Goal: Task Accomplishment & Management: Use online tool/utility

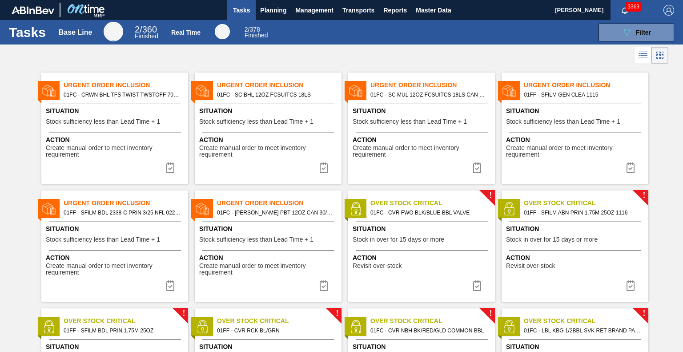
click at [343, 269] on div "! Over Stock Critical 01FC - CVR FWO BLK/BLUE BBL VALVE Situation Stock in over…" at bounding box center [418, 245] width 153 height 111
click at [608, 35] on button "089F7B8B-B2A5-4AFE-B5C0-19BA573D28AC Filter" at bounding box center [637, 33] width 76 height 18
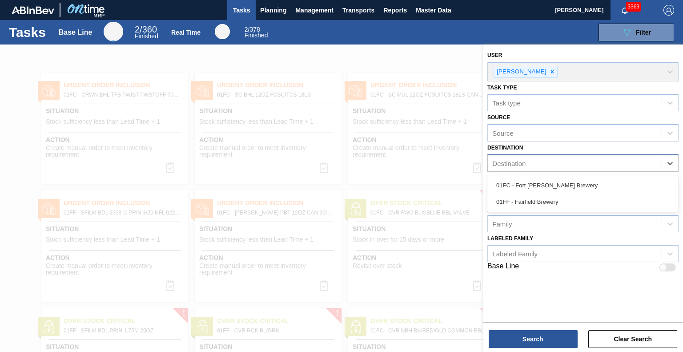
click at [555, 161] on div "Destination" at bounding box center [575, 163] width 174 height 13
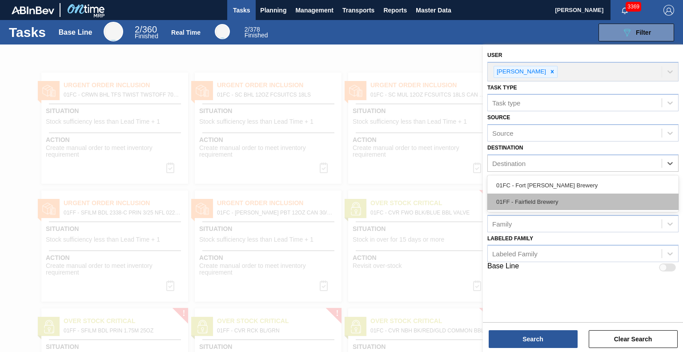
click at [551, 202] on div "01FF - Fairfield Brewery" at bounding box center [582, 201] width 191 height 16
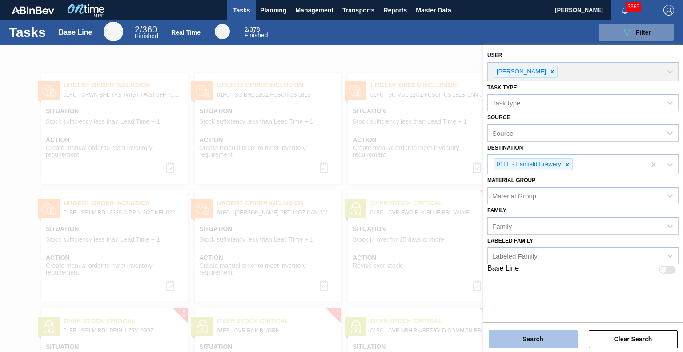
click at [538, 335] on button "Search" at bounding box center [533, 339] width 89 height 18
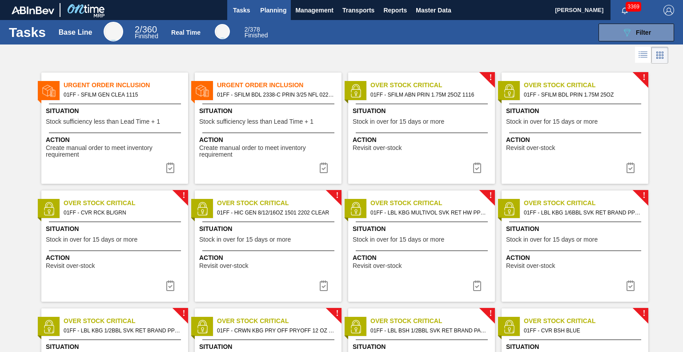
click at [274, 9] on span "Planning" at bounding box center [273, 10] width 26 height 11
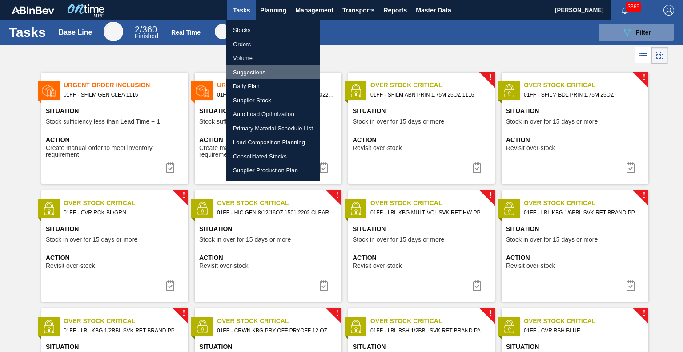
click at [255, 72] on li "Suggestions" at bounding box center [273, 72] width 94 height 14
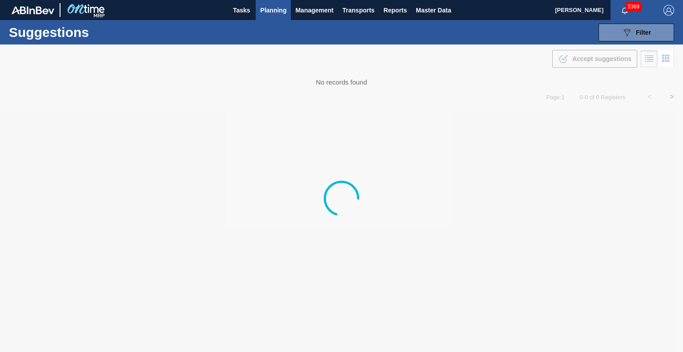
type from "[DATE]"
type to "[DATE]"
